Goal: Use online tool/utility

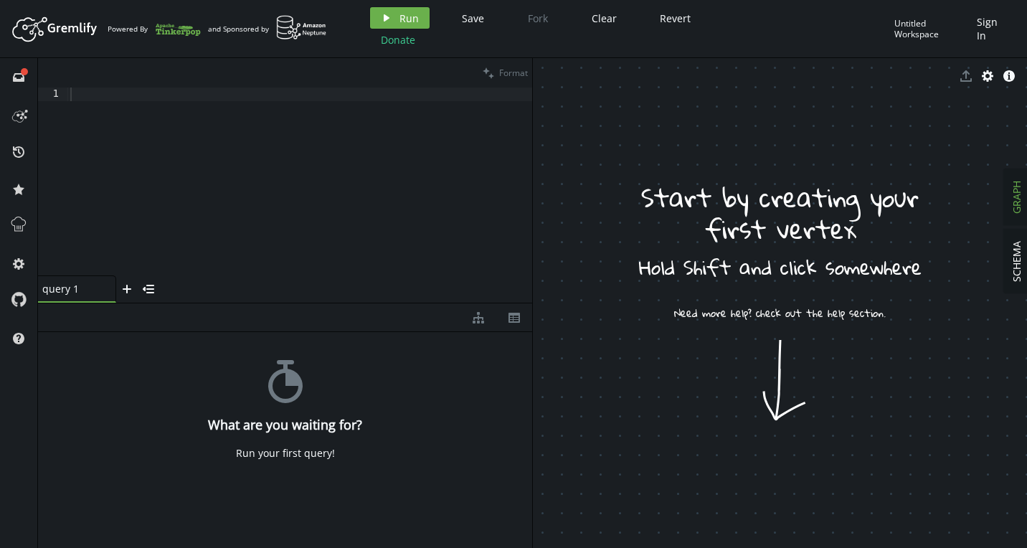
drag, startPoint x: 772, startPoint y: 348, endPoint x: 796, endPoint y: 401, distance: 58.1
drag, startPoint x: 796, startPoint y: 401, endPoint x: 779, endPoint y: 131, distance: 270.1
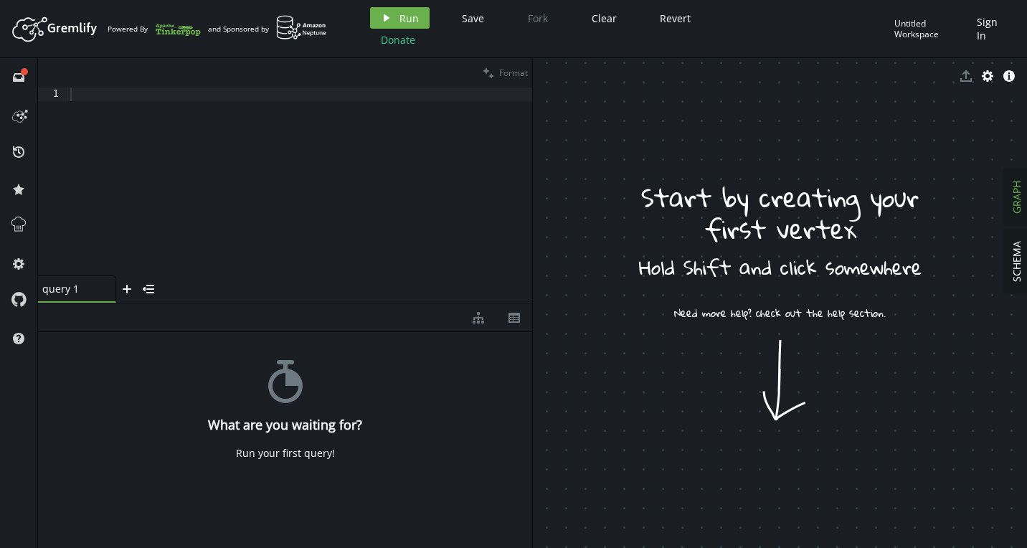
drag, startPoint x: 720, startPoint y: 173, endPoint x: 781, endPoint y: 193, distance: 63.3
click at [52, 29] on icon "Artboard Created with Sketch." at bounding box center [56, 28] width 90 height 29
click at [22, 229] on icon at bounding box center [18, 224] width 14 height 14
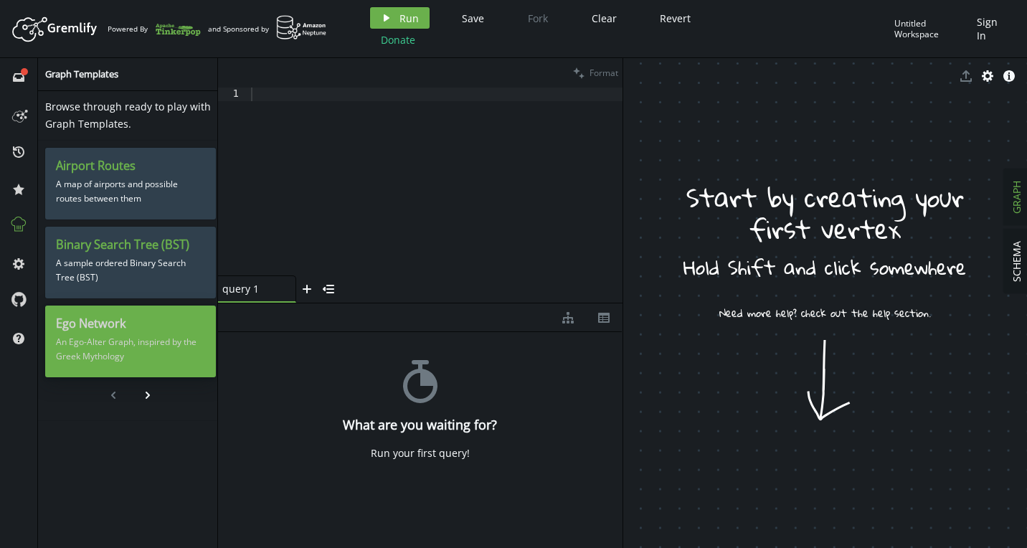
click at [151, 334] on p "An Ego-Alter Graph, inspired by the Greek Mythology" at bounding box center [130, 349] width 149 height 36
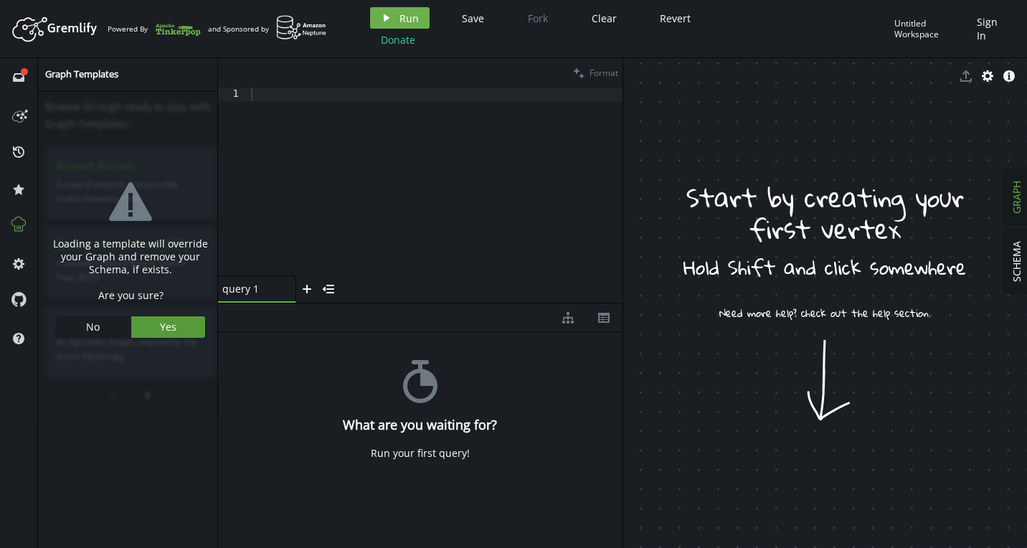
click at [171, 326] on button "Yes" at bounding box center [168, 327] width 75 height 22
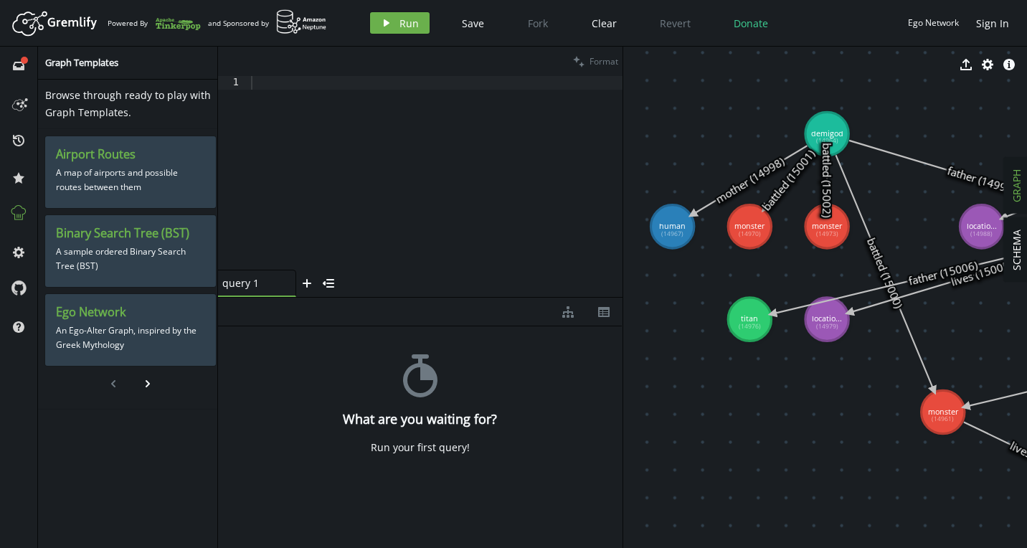
drag, startPoint x: 697, startPoint y: 424, endPoint x: 951, endPoint y: 460, distance: 256.3
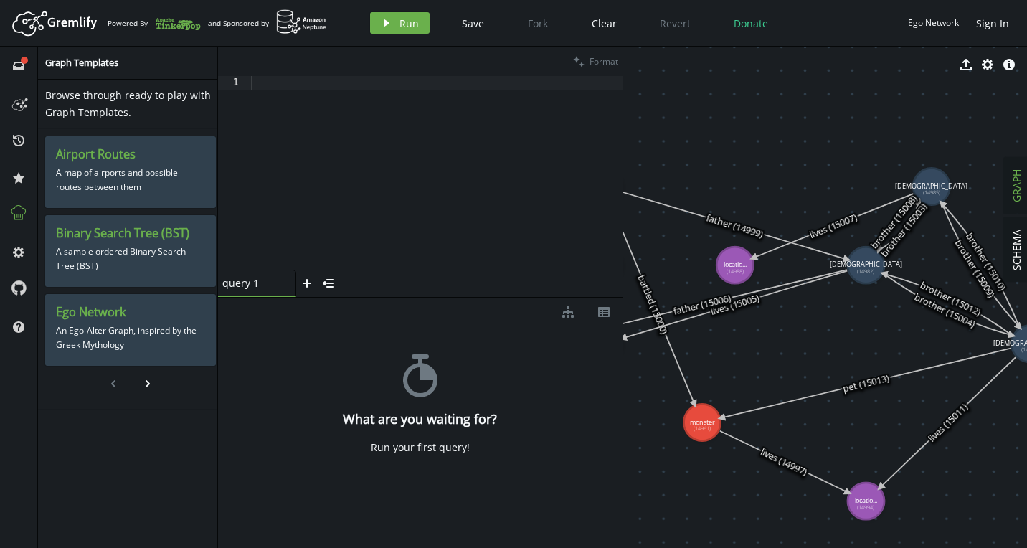
drag, startPoint x: 776, startPoint y: 266, endPoint x: 530, endPoint y: 302, distance: 248.5
click at [530, 302] on div "clean Format 1 XXXXXXXXXXXXXXXXXXXXXXXXXXXXXXXXXXXXXXXXXXXXXXXXXXXXXXXXXXXXXXXX…" at bounding box center [622, 297] width 809 height 501
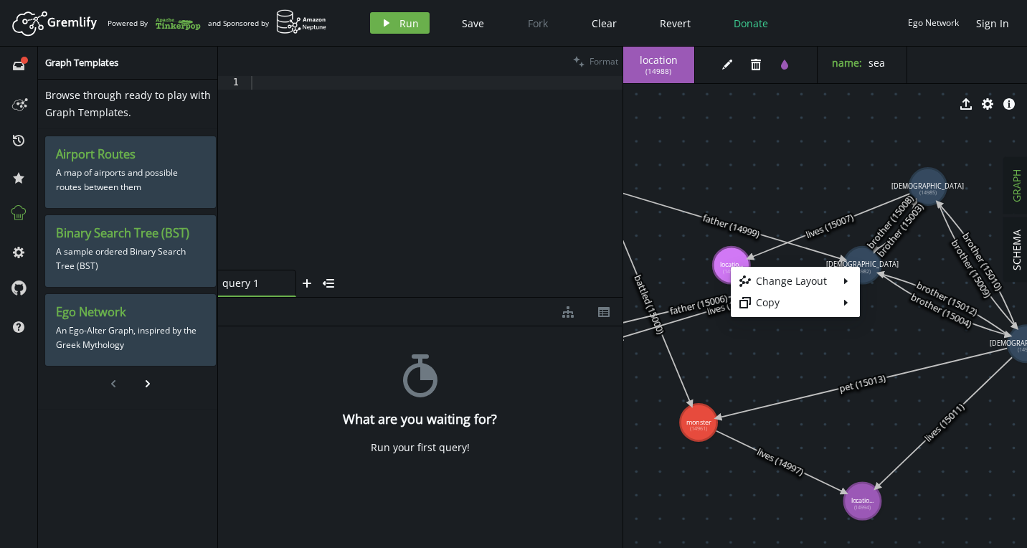
click at [698, 247] on body "Artboard Created with Sketch. Powered By and Sponsored by play Run Save Fork Cl…" at bounding box center [513, 274] width 1027 height 548
